Goal: Information Seeking & Learning: Compare options

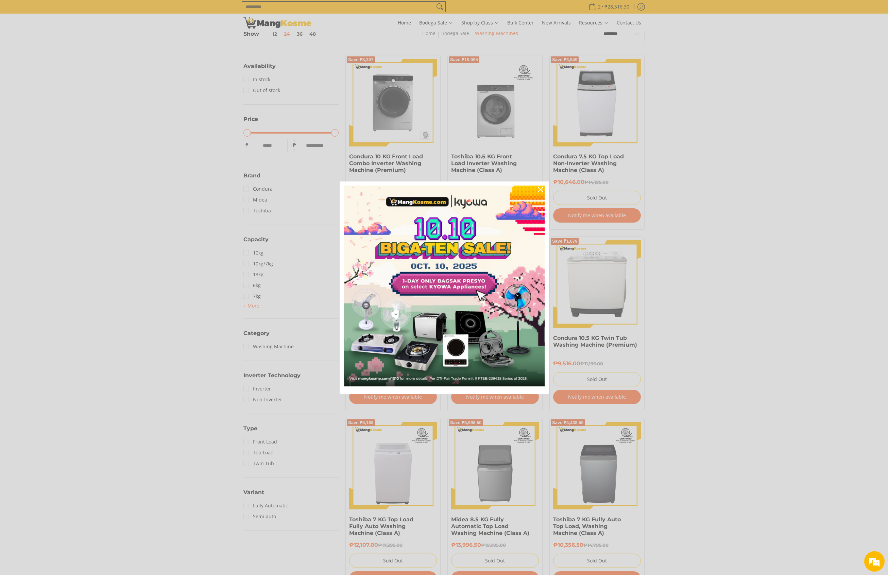
click at [254, 16] on div "Marketing offer form" at bounding box center [444, 287] width 888 height 575
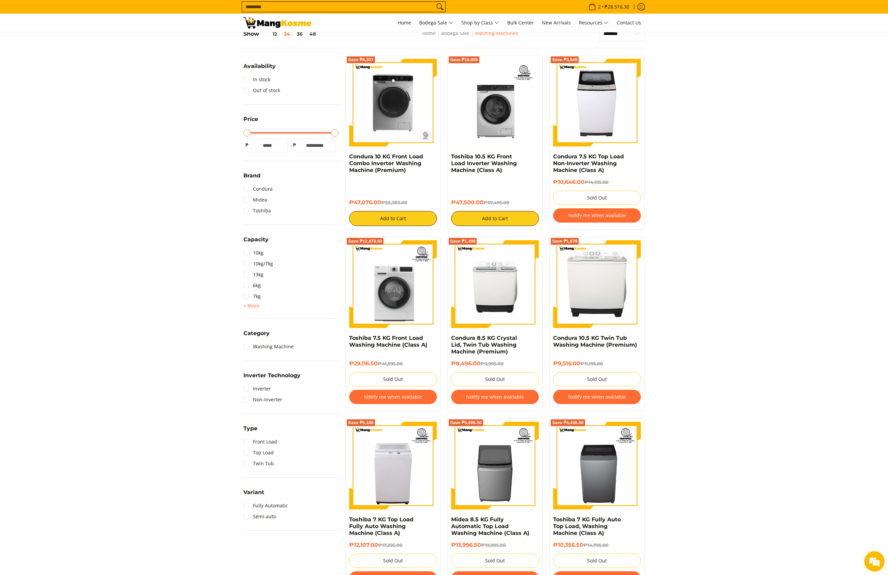
click at [273, 20] on img at bounding box center [277, 23] width 68 height 12
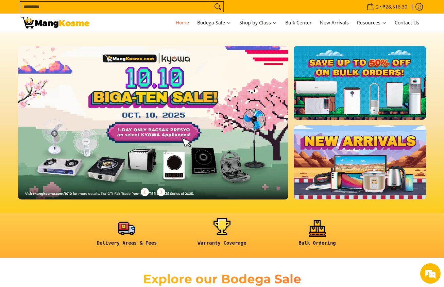
scroll to position [0, 1102]
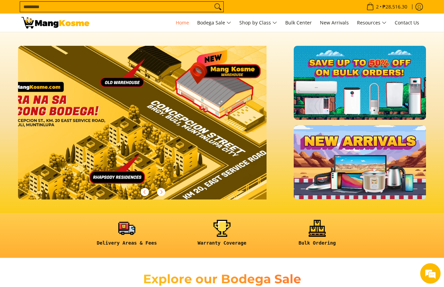
click at [185, 9] on input "Search..." at bounding box center [116, 7] width 192 height 10
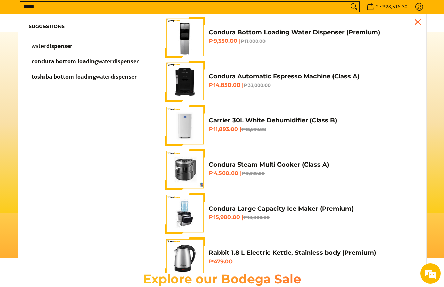
scroll to position [0, 0]
type input "*****"
click at [214, 32] on h4 "Condura Bottom Loading Water Dispenser (Premium)" at bounding box center [312, 33] width 207 height 8
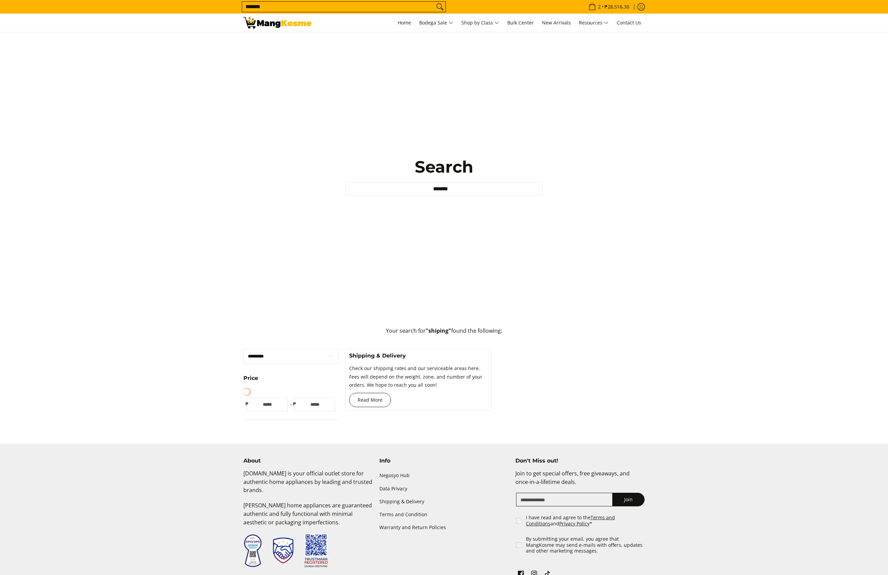
click at [369, 400] on link "Read More" at bounding box center [370, 400] width 42 height 14
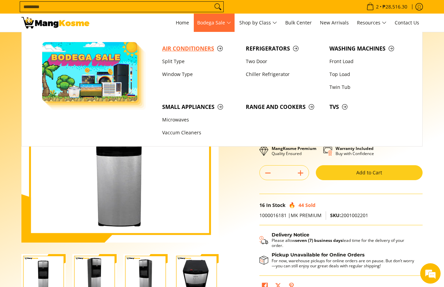
click at [196, 46] on span "Air Conditioners" at bounding box center [200, 49] width 77 height 8
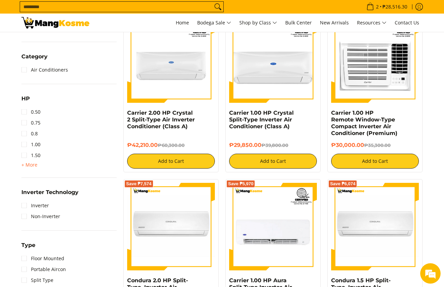
scroll to position [408, 0]
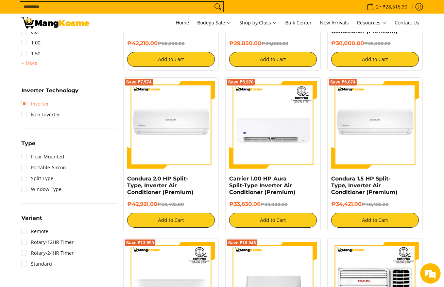
click at [37, 104] on link "Inverter" at bounding box center [35, 104] width 28 height 11
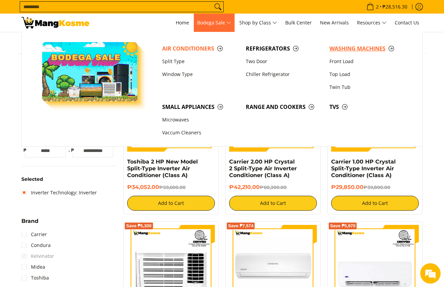
click at [326, 45] on link "Washing Machines" at bounding box center [368, 48] width 84 height 13
click at [329, 45] on link "Washing Machines" at bounding box center [368, 48] width 84 height 13
